Goal: Task Accomplishment & Management: Use online tool/utility

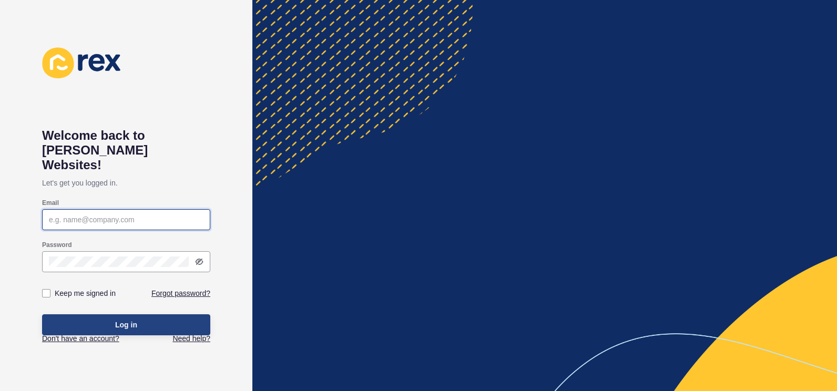
type input "[EMAIL_ADDRESS][DOMAIN_NAME]"
click at [109, 315] on button "Log in" at bounding box center [126, 324] width 168 height 21
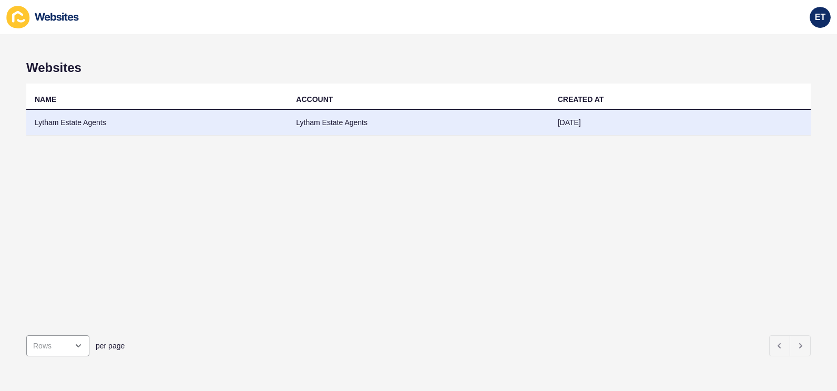
click at [294, 128] on td "Lytham Estate Agents" at bounding box center [418, 123] width 261 height 26
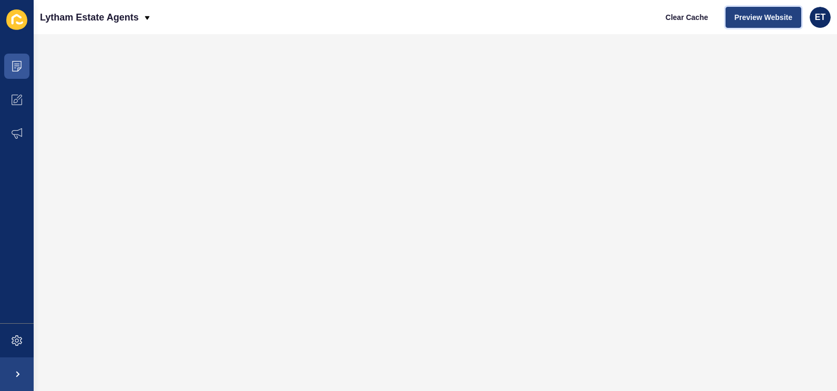
click at [778, 17] on span "Preview Website" at bounding box center [763, 17] width 58 height 11
click at [21, 11] on icon at bounding box center [16, 19] width 21 height 20
click at [144, 18] on icon at bounding box center [147, 18] width 8 height 8
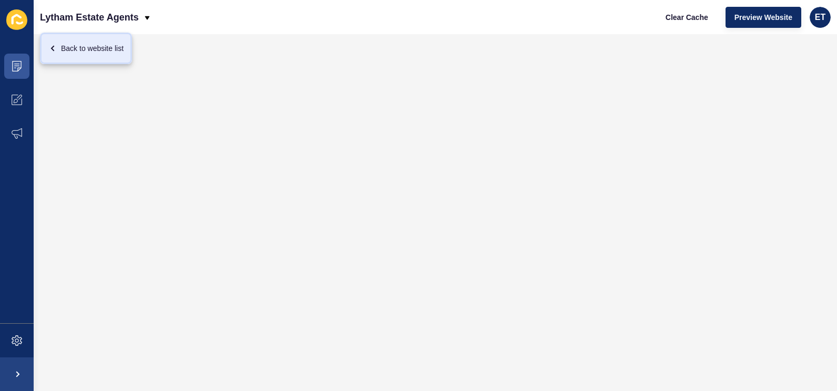
click at [108, 52] on div "Back to website list" at bounding box center [85, 48] width 75 height 19
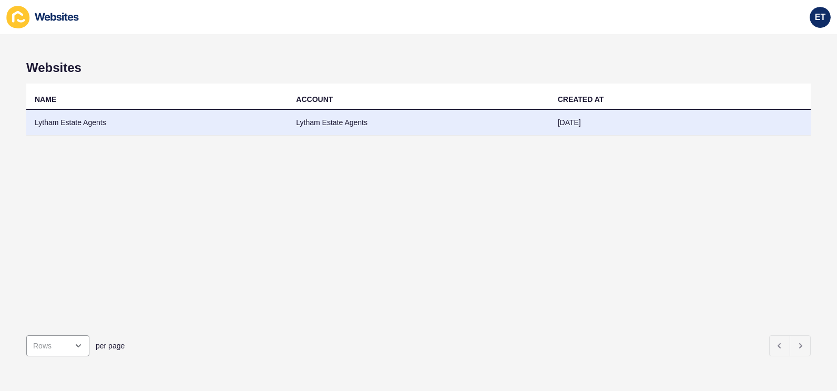
click at [74, 124] on td "Lytham Estate Agents" at bounding box center [156, 123] width 261 height 26
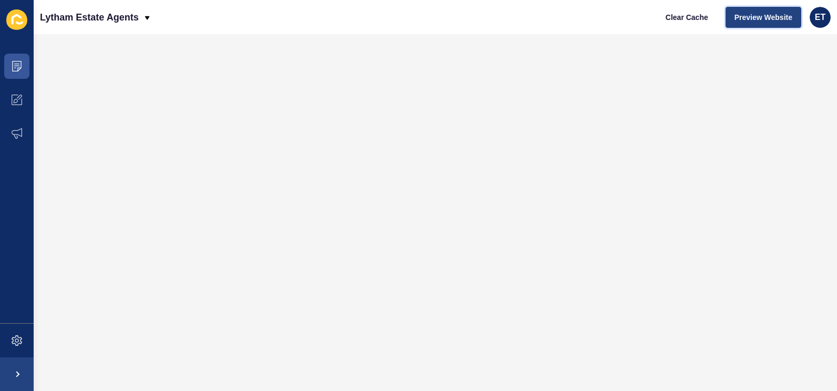
click at [752, 16] on span "Preview Website" at bounding box center [763, 17] width 58 height 11
